Goal: Information Seeking & Learning: Learn about a topic

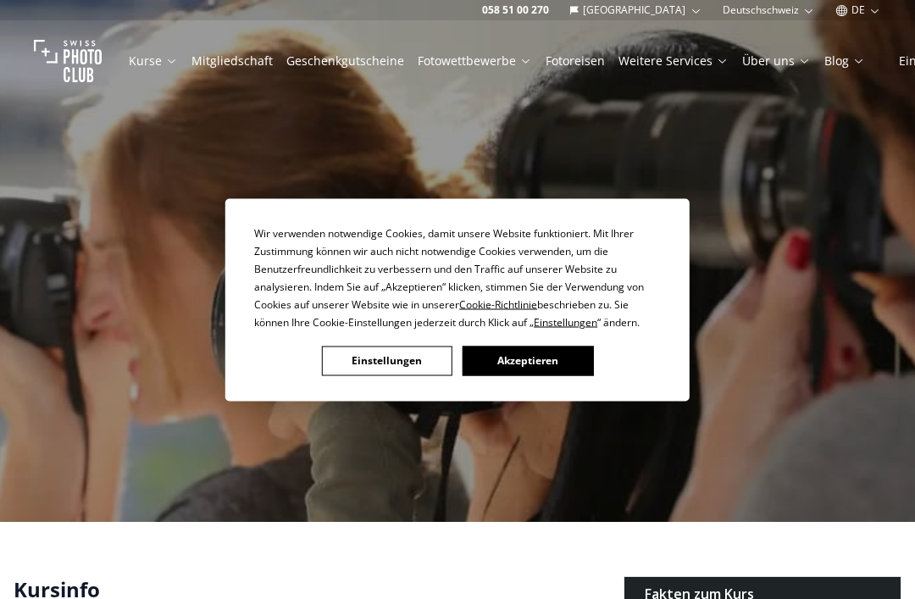
click at [380, 363] on button "Einstellungen" at bounding box center [387, 361] width 130 height 30
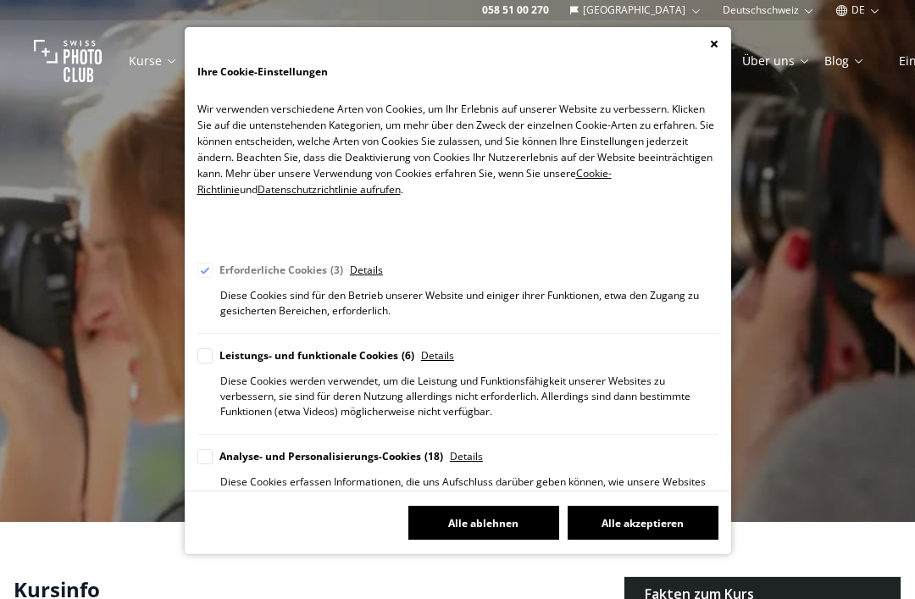
click at [489, 539] on button "Alle ablehnen" at bounding box center [483, 523] width 151 height 34
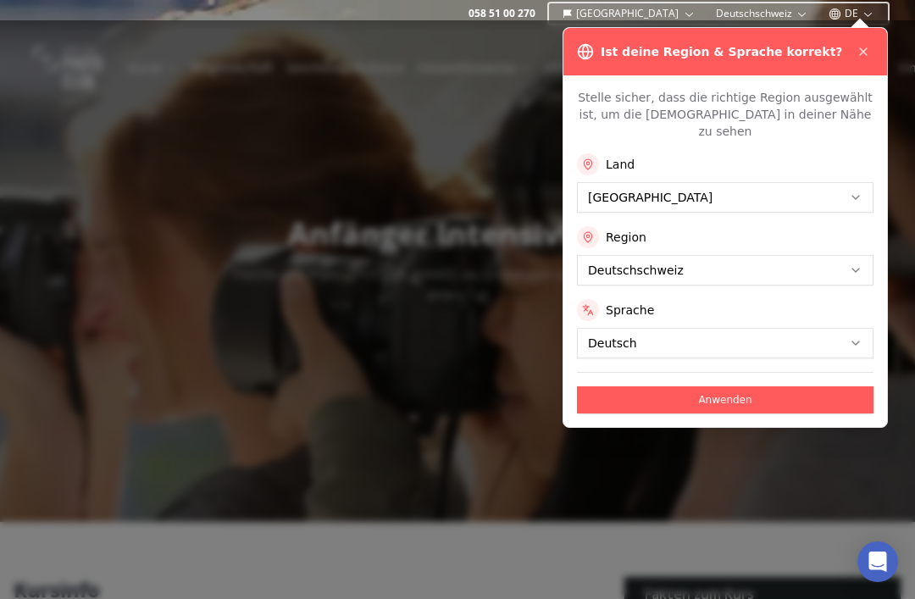
click at [731, 388] on button "Anwenden" at bounding box center [725, 399] width 296 height 27
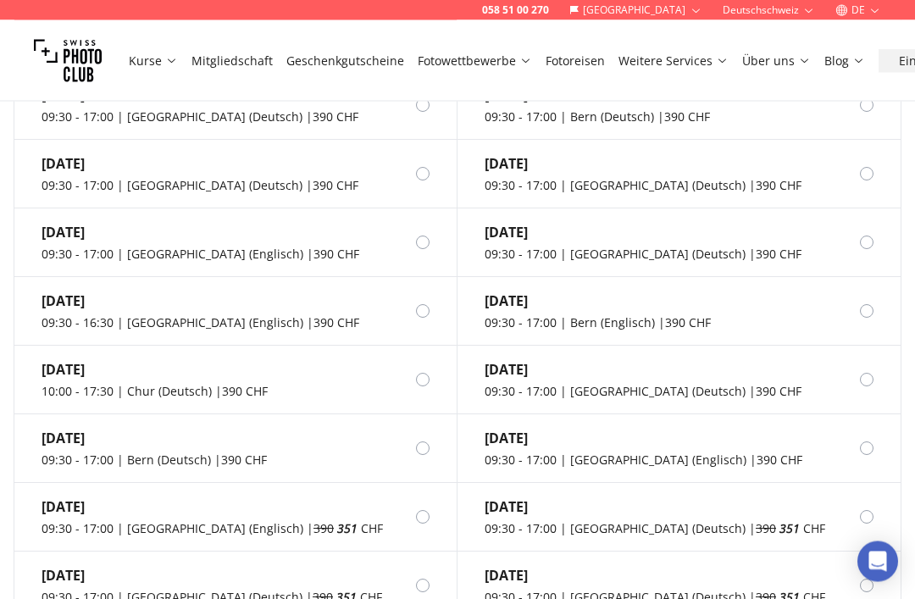
scroll to position [1597, 0]
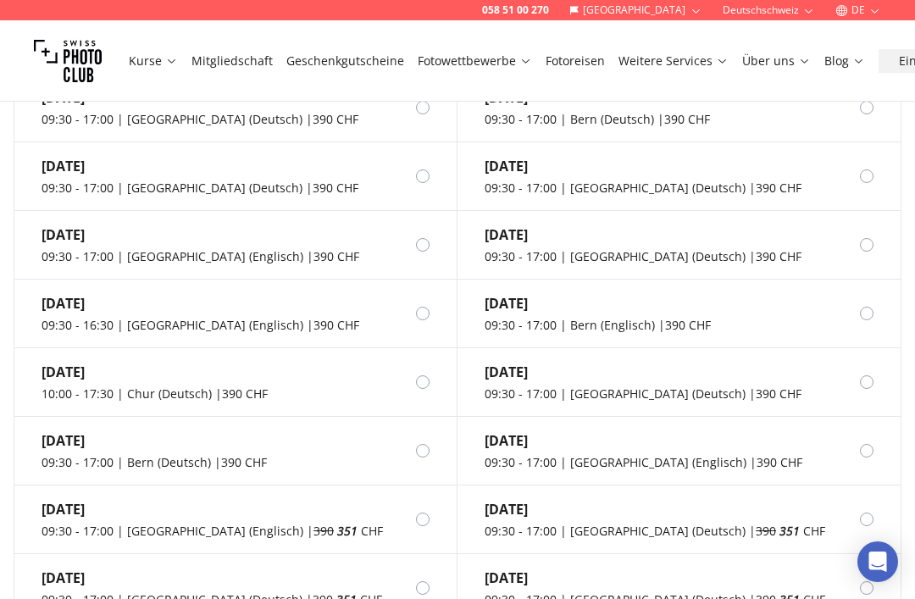
click at [875, 307] on div at bounding box center [880, 314] width 41 height 14
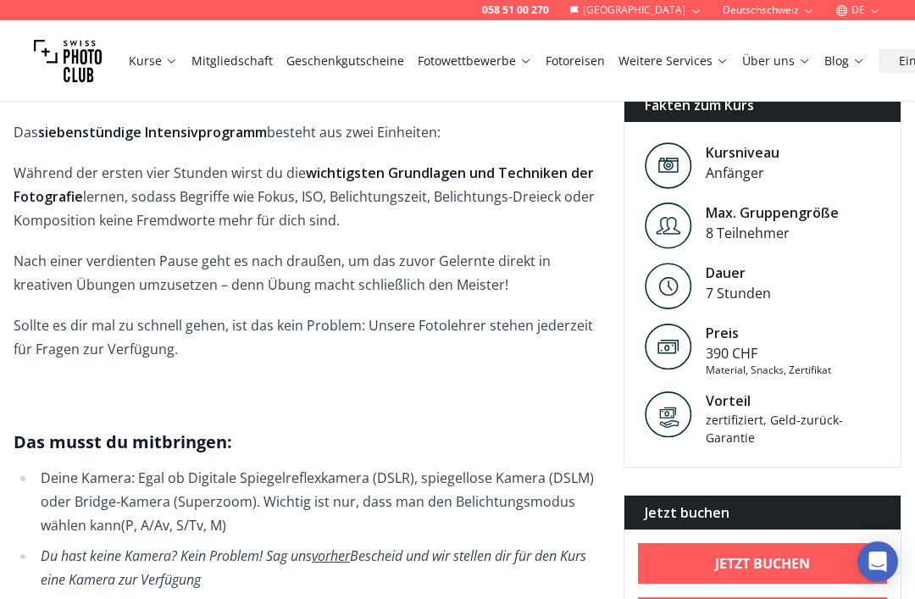
scroll to position [517, 0]
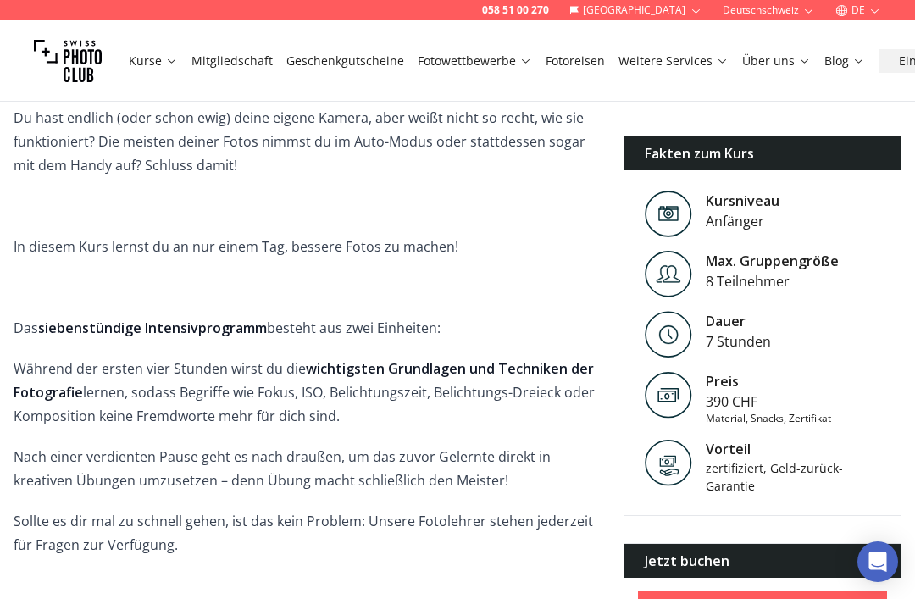
click at [661, 268] on img at bounding box center [667, 274] width 47 height 47
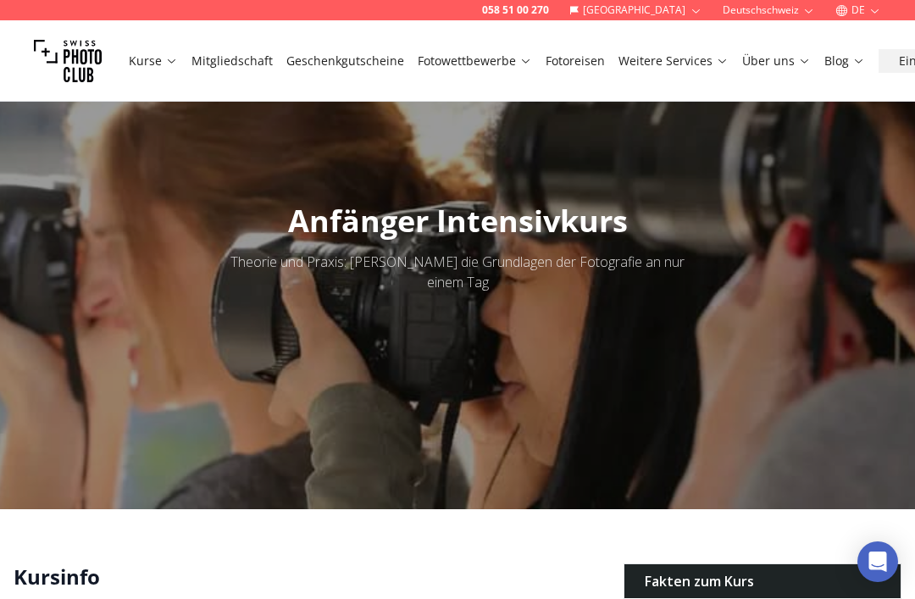
scroll to position [0, 0]
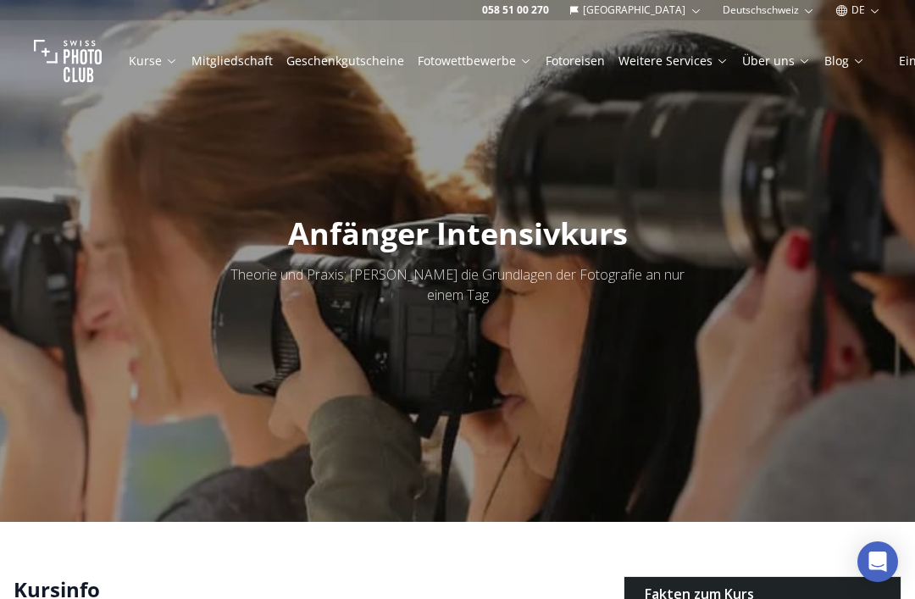
click at [579, 58] on link "Fotoreisen" at bounding box center [574, 61] width 59 height 17
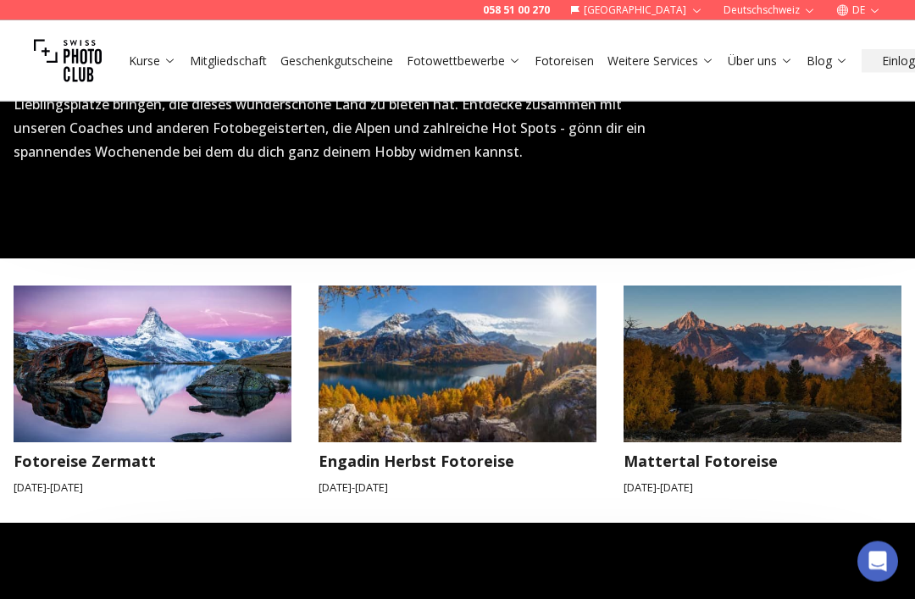
scroll to position [635, 0]
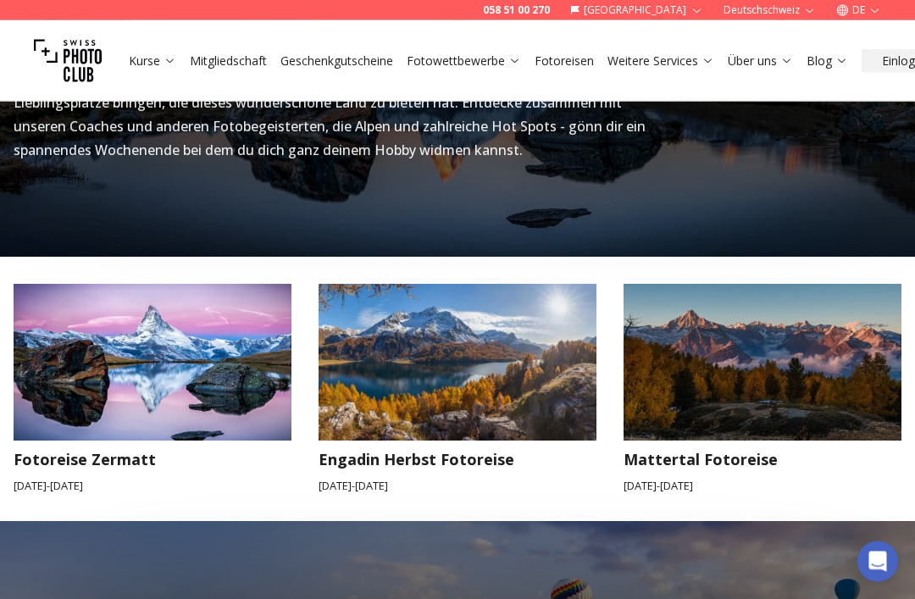
click at [532, 343] on img at bounding box center [458, 363] width 306 height 172
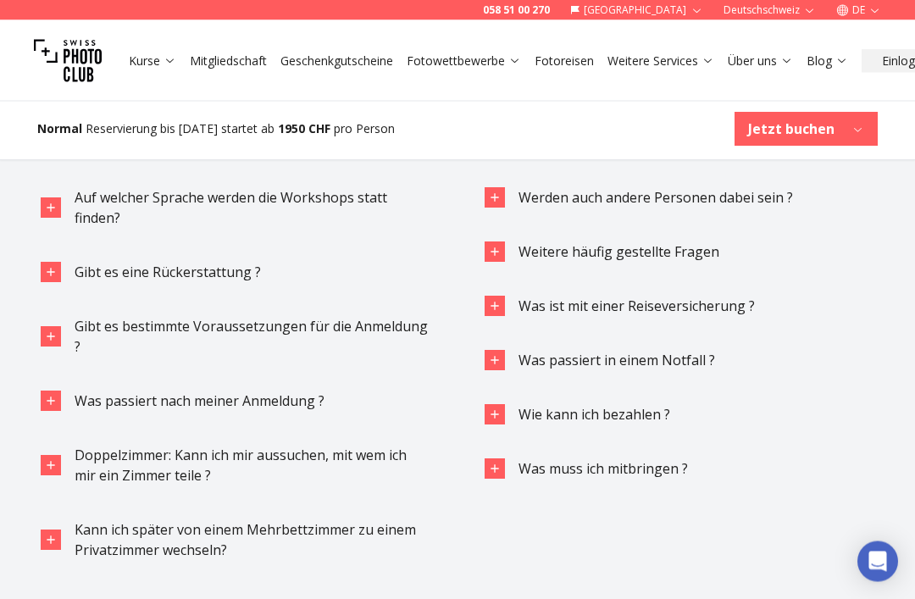
scroll to position [3893, 0]
click at [688, 246] on span "Weitere häufig gestellte Fragen" at bounding box center [618, 251] width 201 height 19
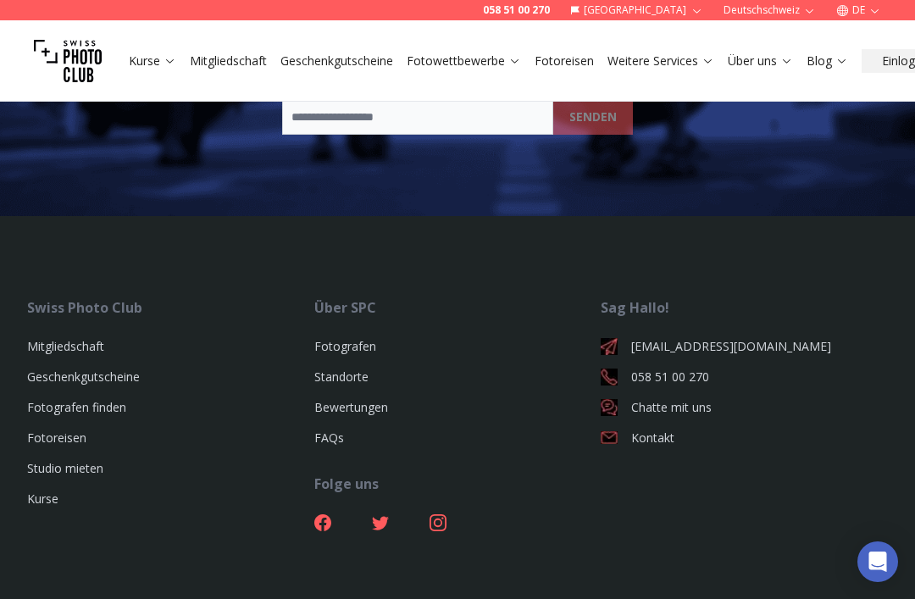
scroll to position [4832, 0]
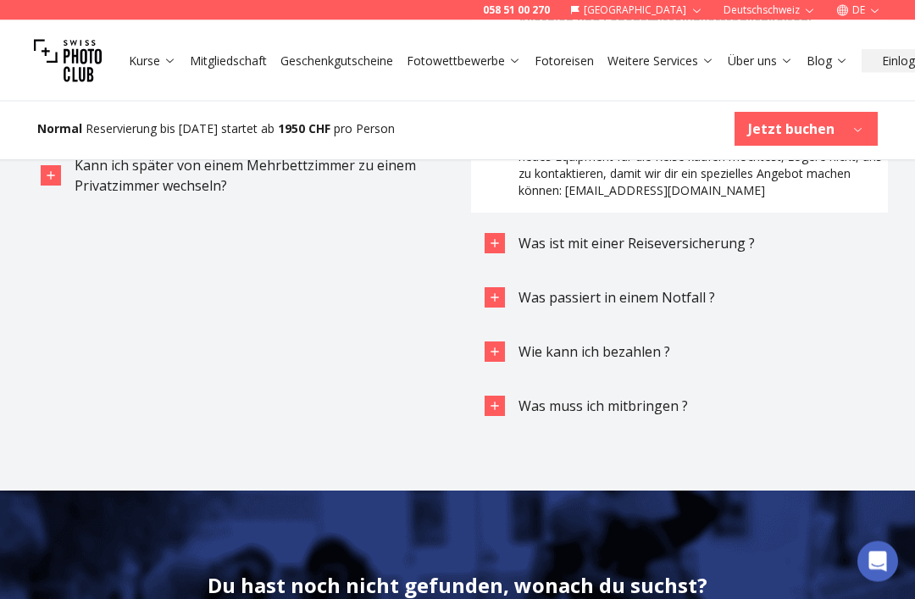
click at [655, 404] on span "Was muss ich mitbringen ?" at bounding box center [602, 406] width 169 height 19
